Goal: Find specific page/section: Find specific page/section

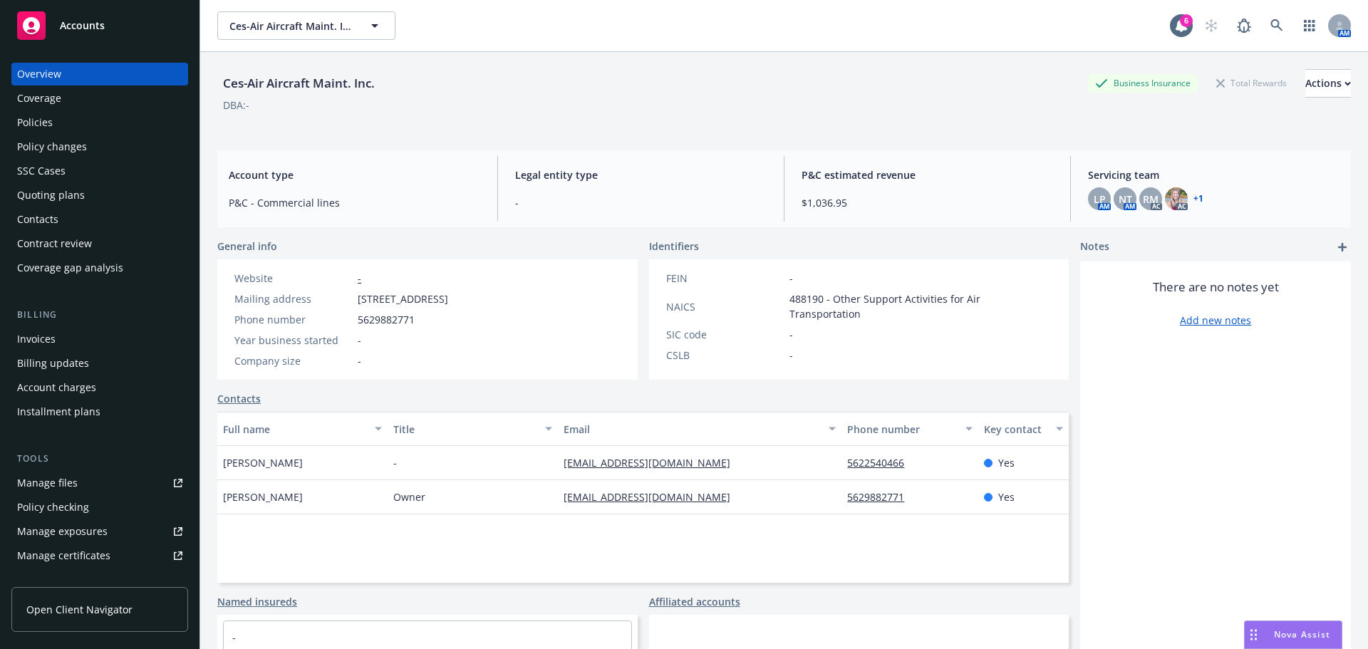
click at [43, 126] on div "Policies" at bounding box center [35, 122] width 36 height 23
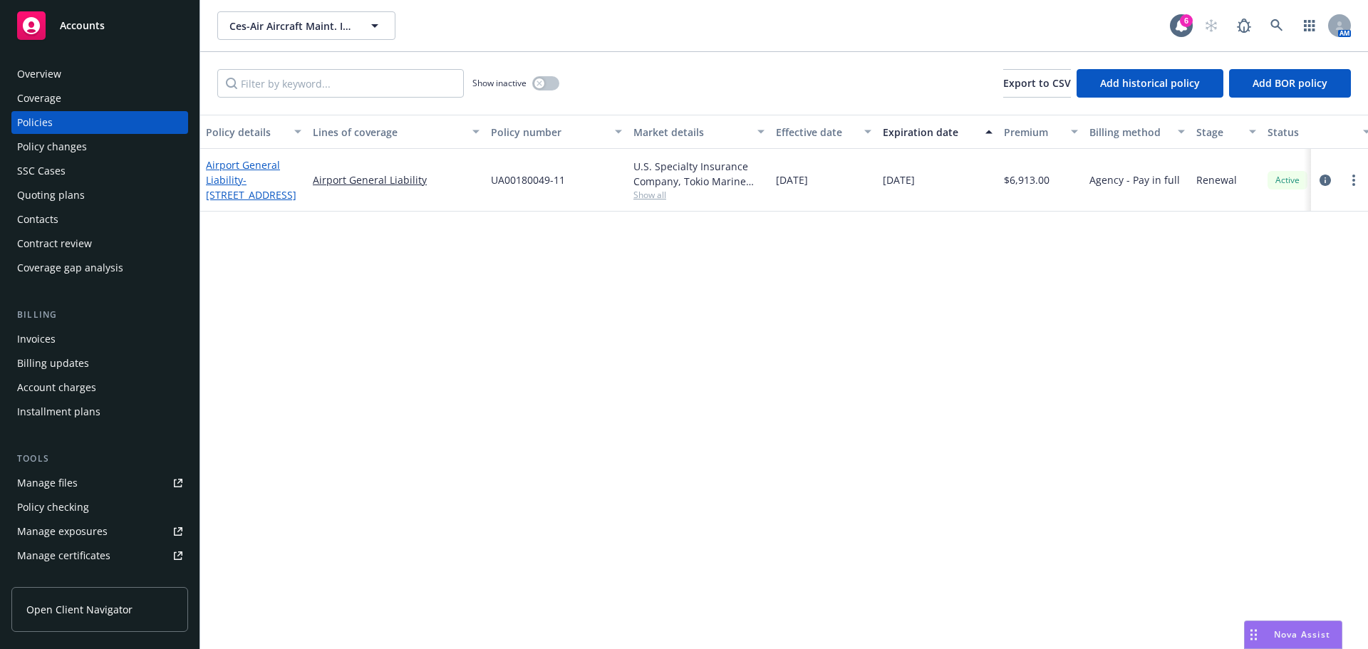
click at [254, 199] on span "- [STREET_ADDRESS]" at bounding box center [251, 187] width 91 height 29
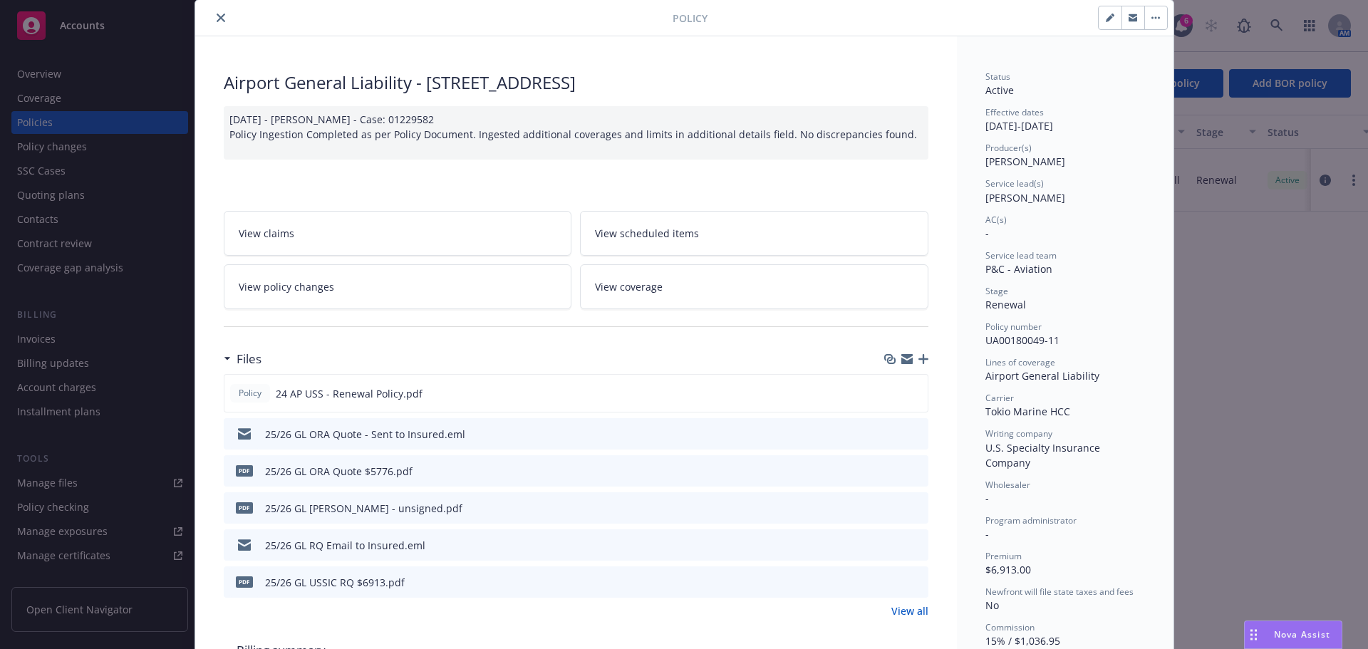
scroll to position [71, 0]
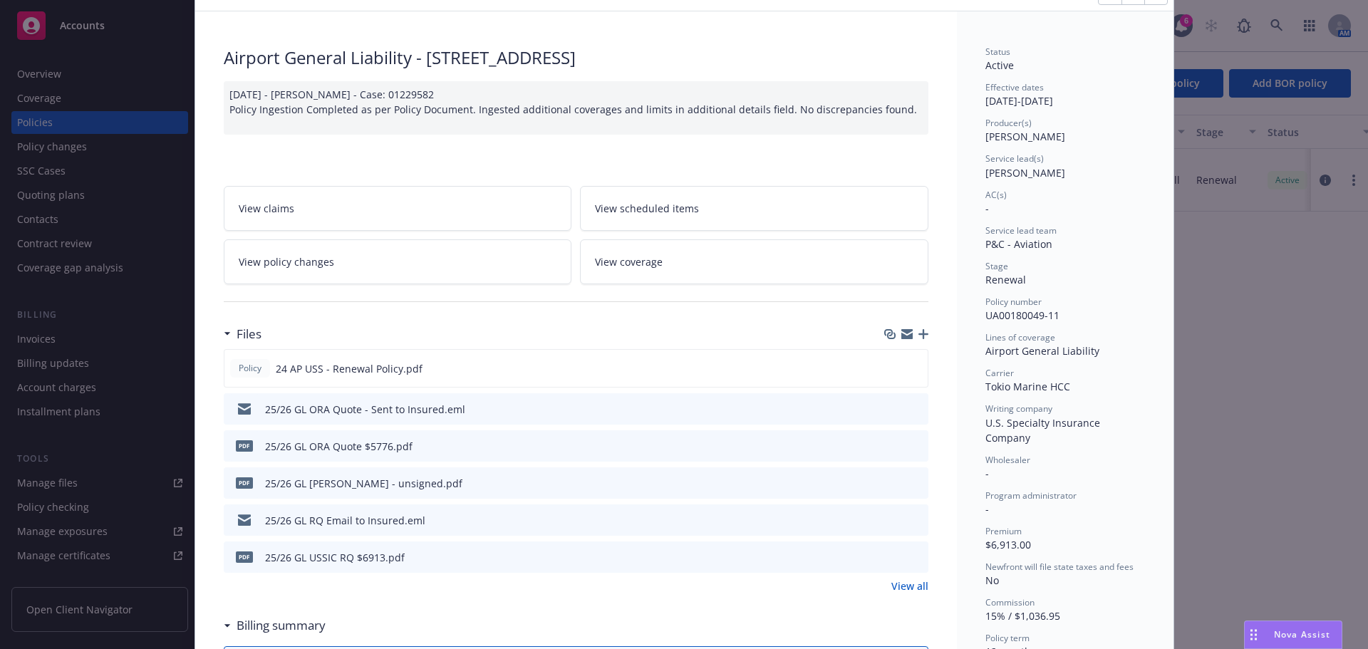
click at [909, 554] on icon "preview file" at bounding box center [915, 557] width 13 height 10
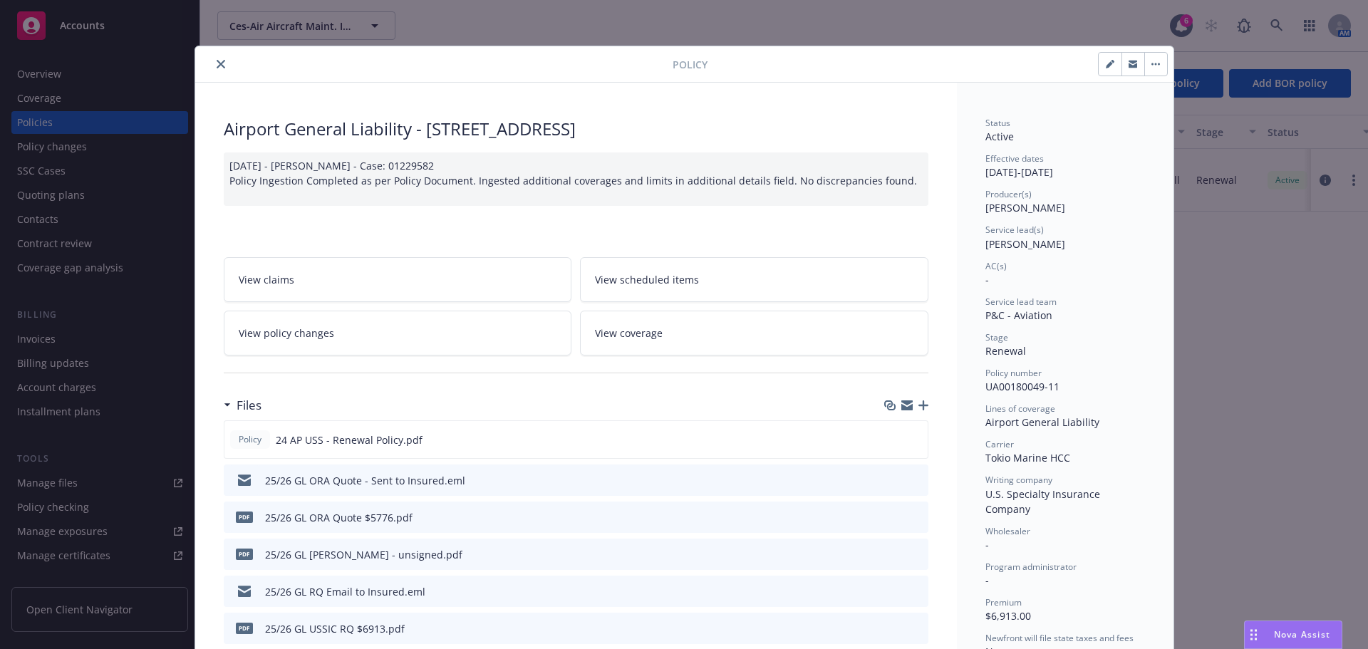
click at [217, 61] on icon "close" at bounding box center [221, 64] width 9 height 9
